Goal: Navigation & Orientation: Understand site structure

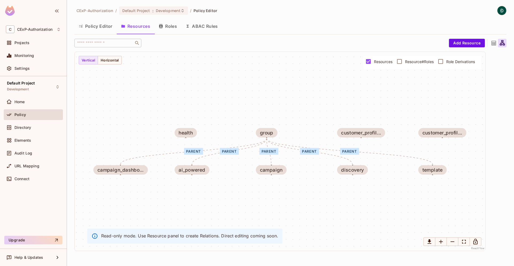
click at [172, 28] on button "Roles" at bounding box center [168, 26] width 27 height 13
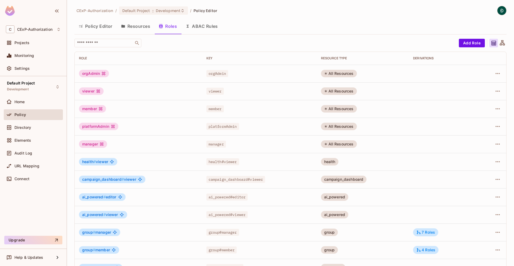
click at [200, 31] on button "ABAC Rules" at bounding box center [201, 26] width 41 height 13
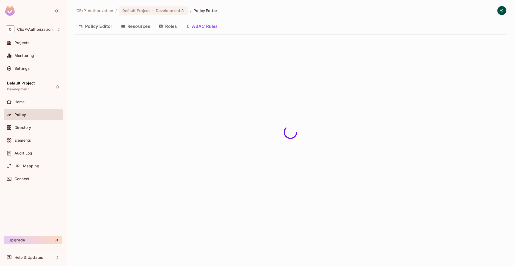
click at [127, 33] on button "Resources" at bounding box center [136, 26] width 38 height 13
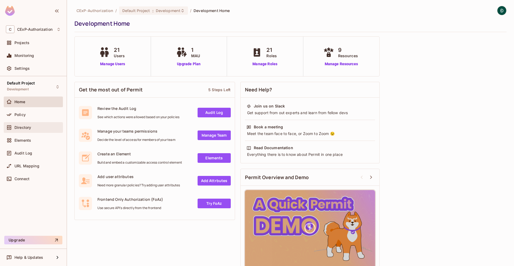
click at [28, 124] on div "Directory" at bounding box center [33, 127] width 59 height 11
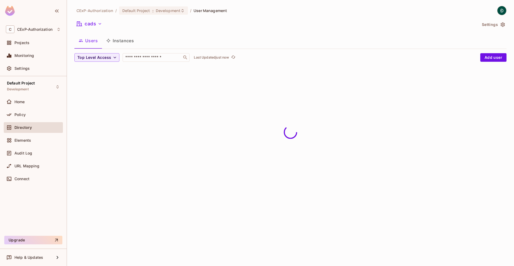
click at [119, 43] on button "Instances" at bounding box center [120, 40] width 36 height 13
